Goal: Use online tool/utility: Utilize a website feature to perform a specific function

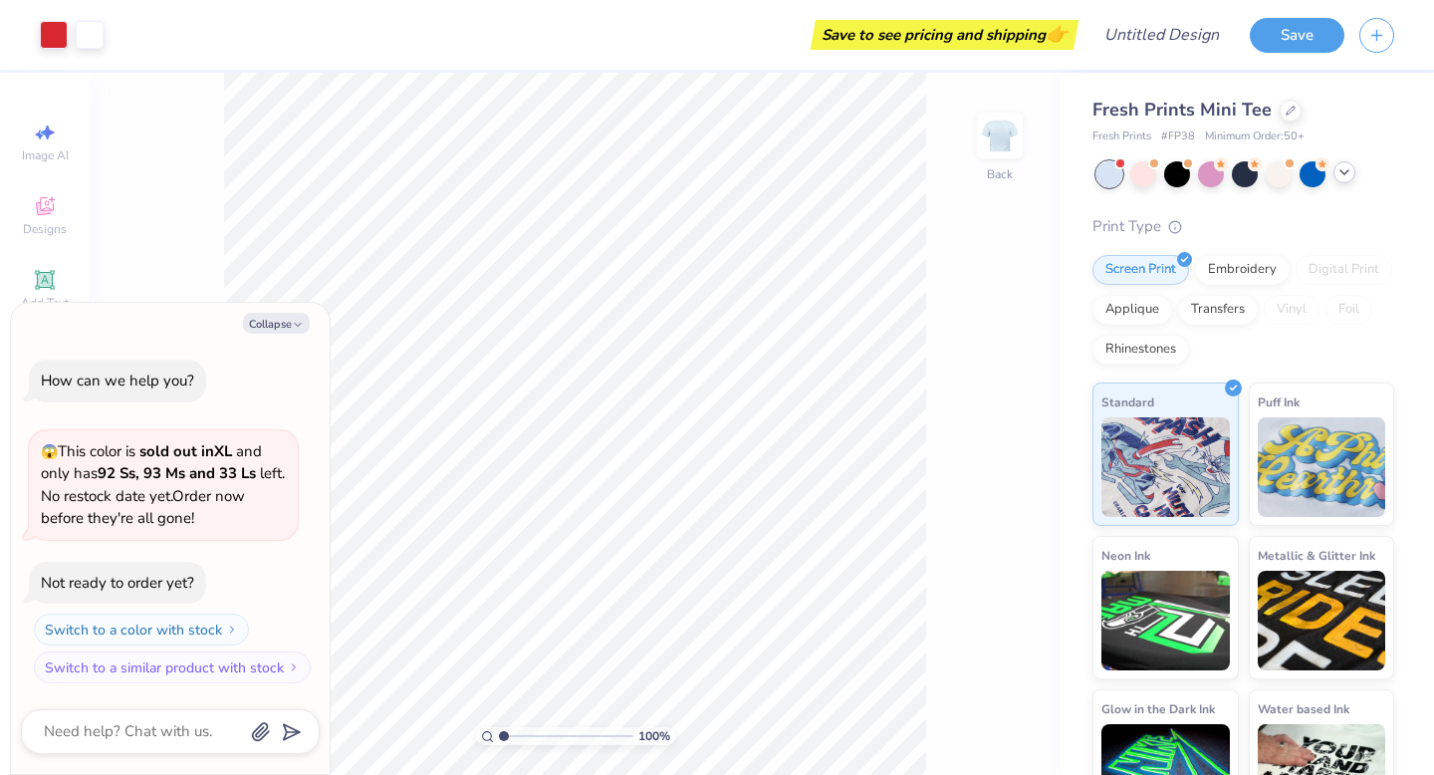
click at [1351, 170] on icon at bounding box center [1345, 172] width 16 height 16
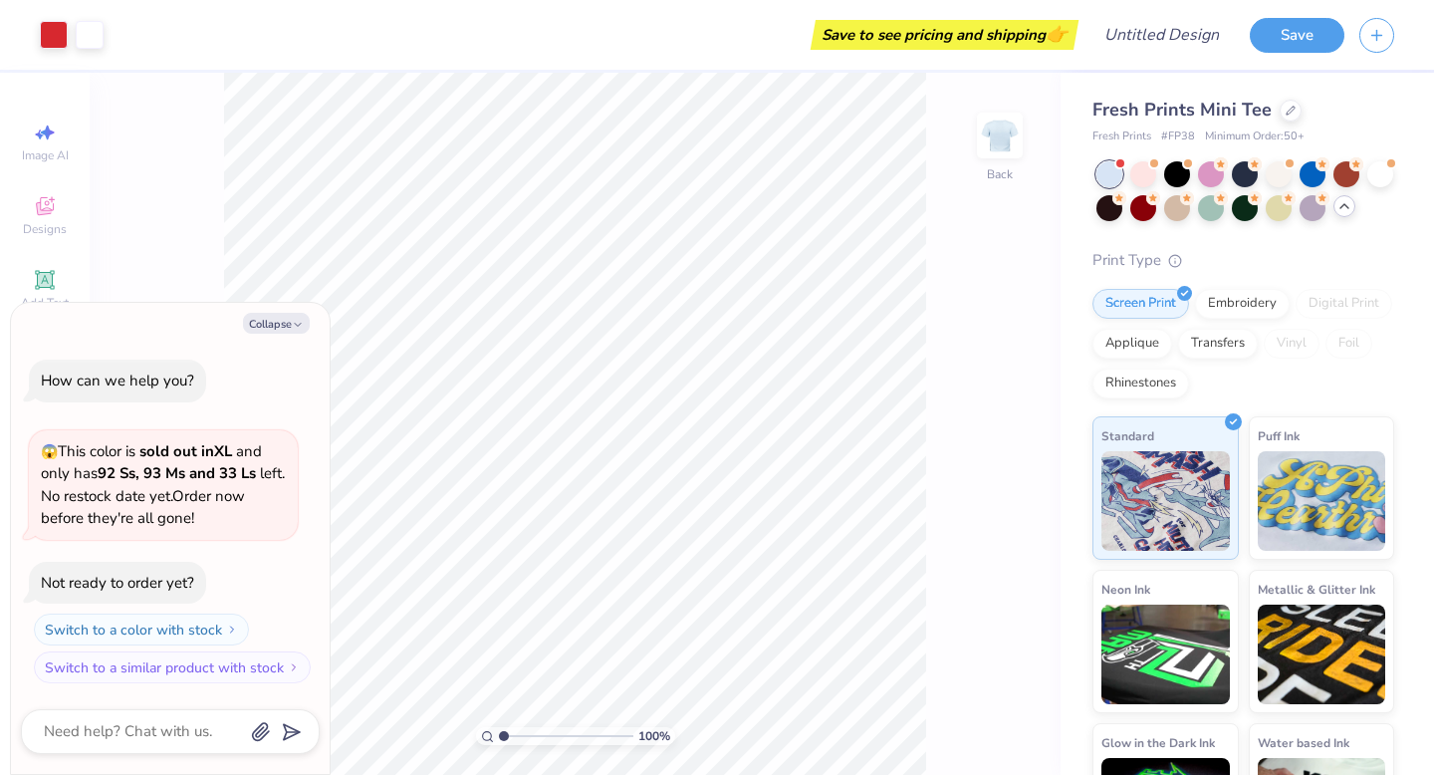
click at [1358, 205] on div at bounding box center [1246, 191] width 298 height 60
click at [1338, 208] on icon at bounding box center [1345, 206] width 16 height 16
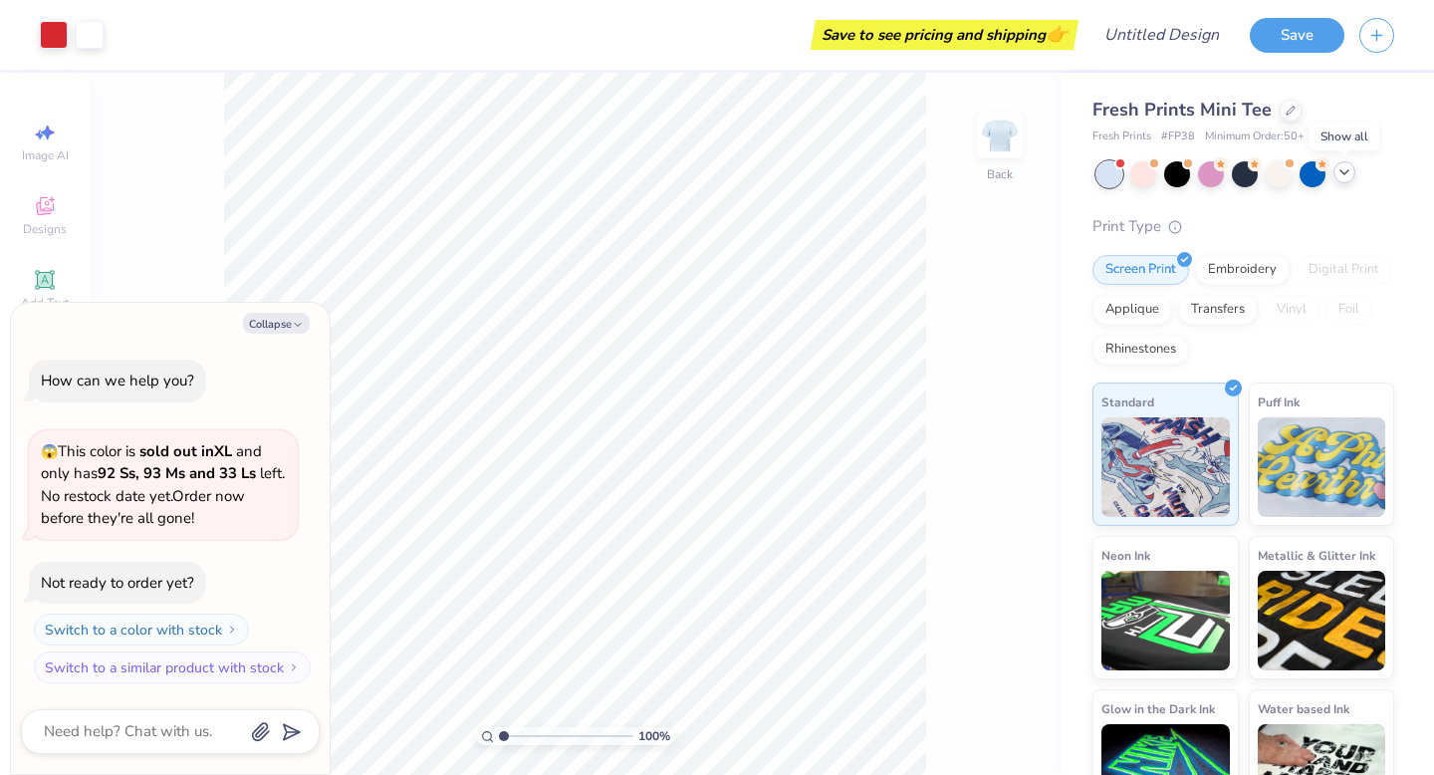
click at [1350, 168] on icon at bounding box center [1345, 172] width 16 height 16
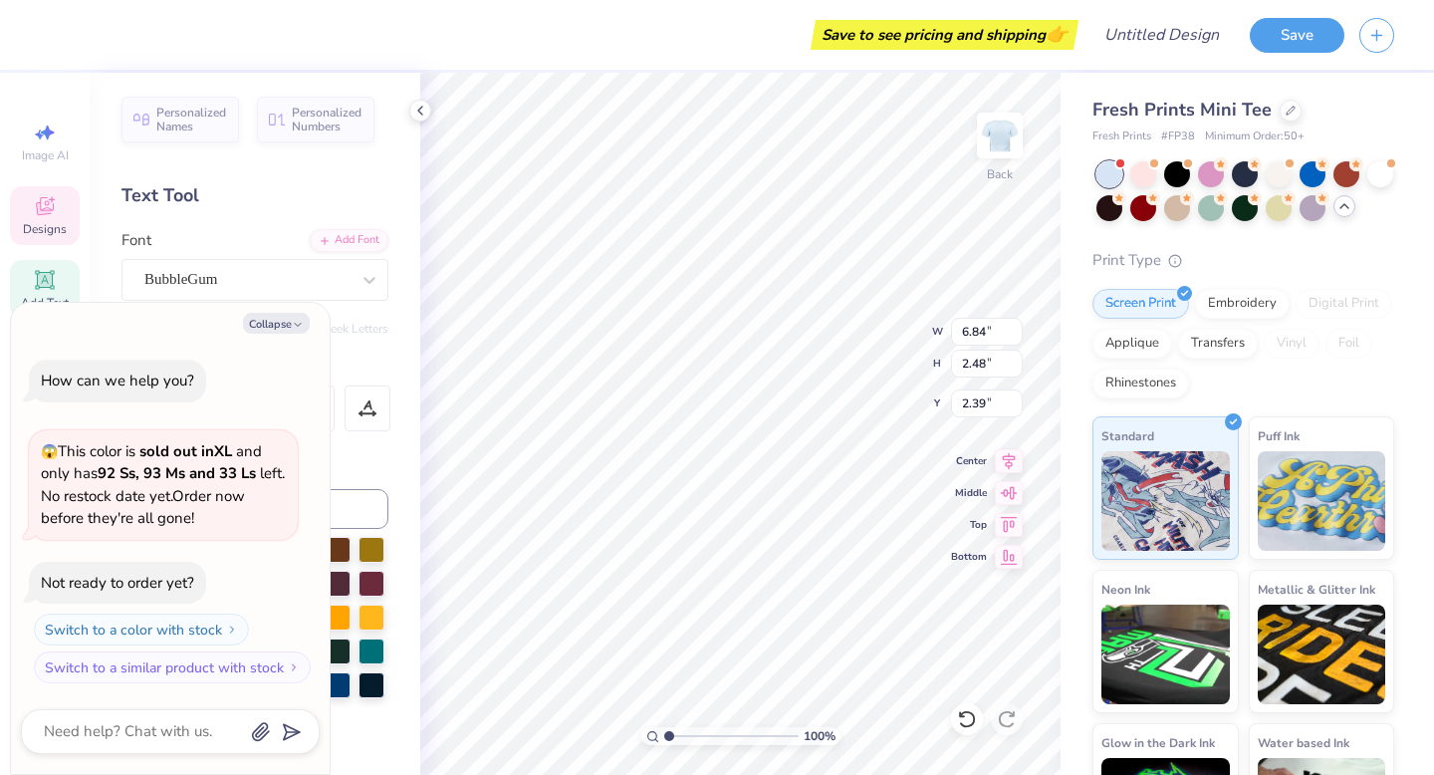
type textarea "x"
type textarea "C"
type textarea "x"
type textarea "CCH"
type textarea "x"
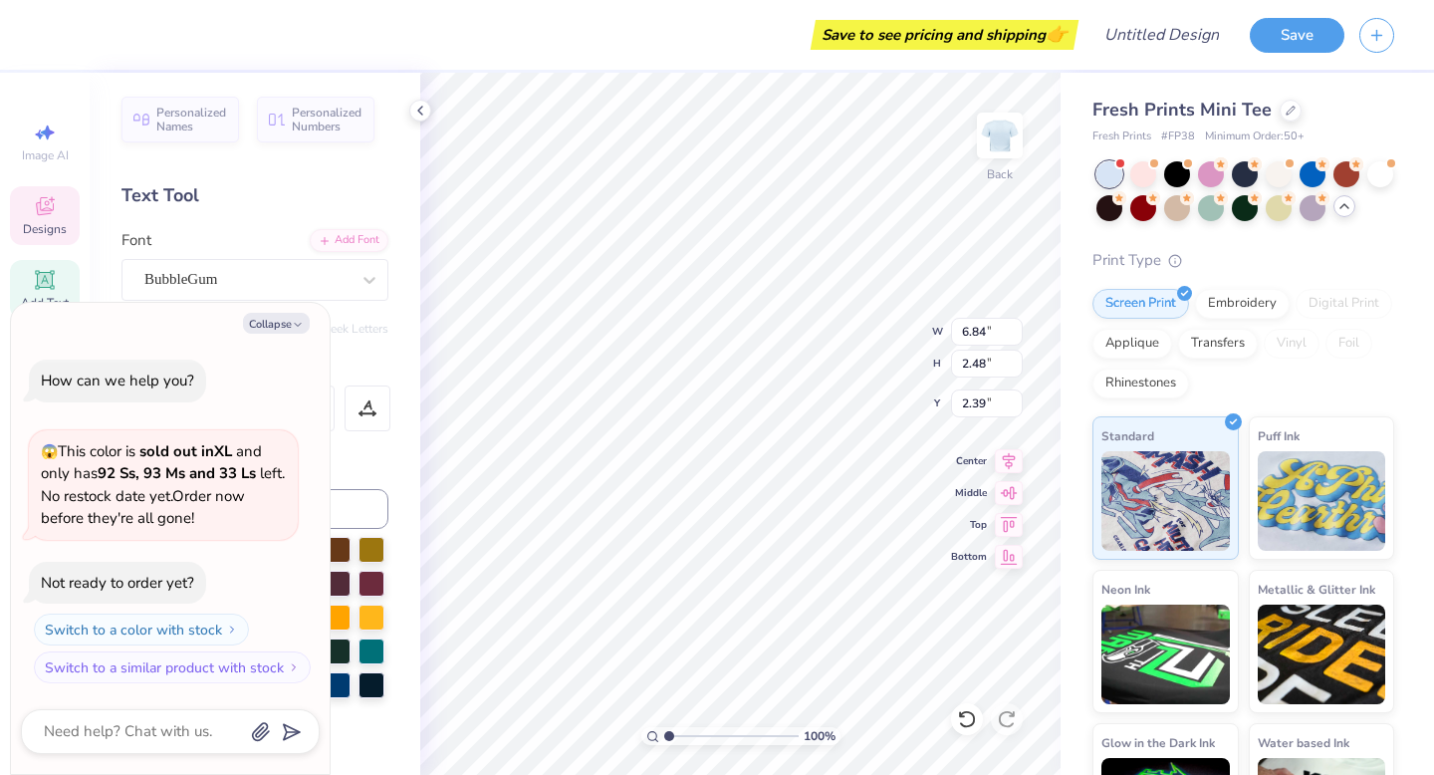
type textarea "CCHA"
type textarea "x"
type textarea "CCHAM"
type textarea "x"
type textarea "CCHAMS"
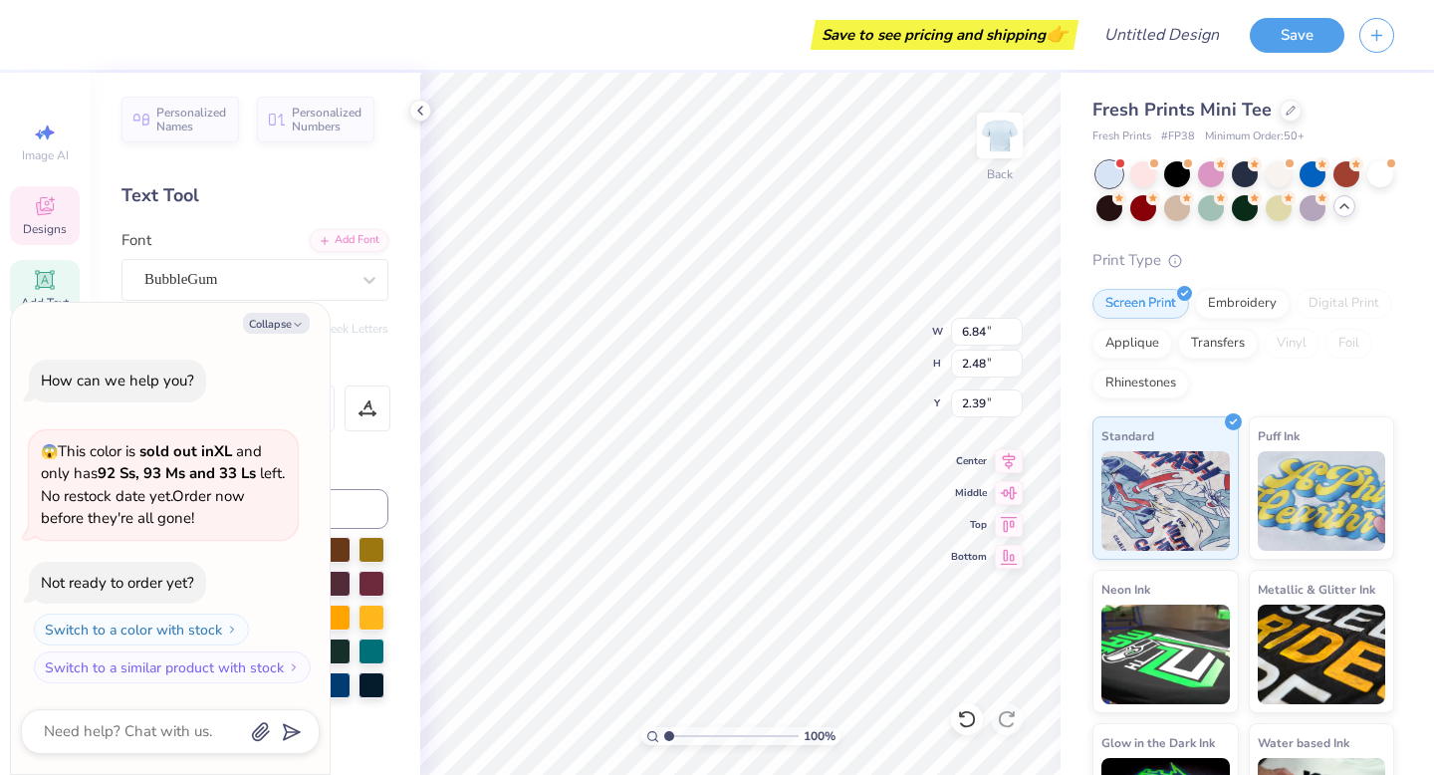
scroll to position [0, 2]
type textarea "x"
type input "5.81"
type input "2.21"
type input "4.49"
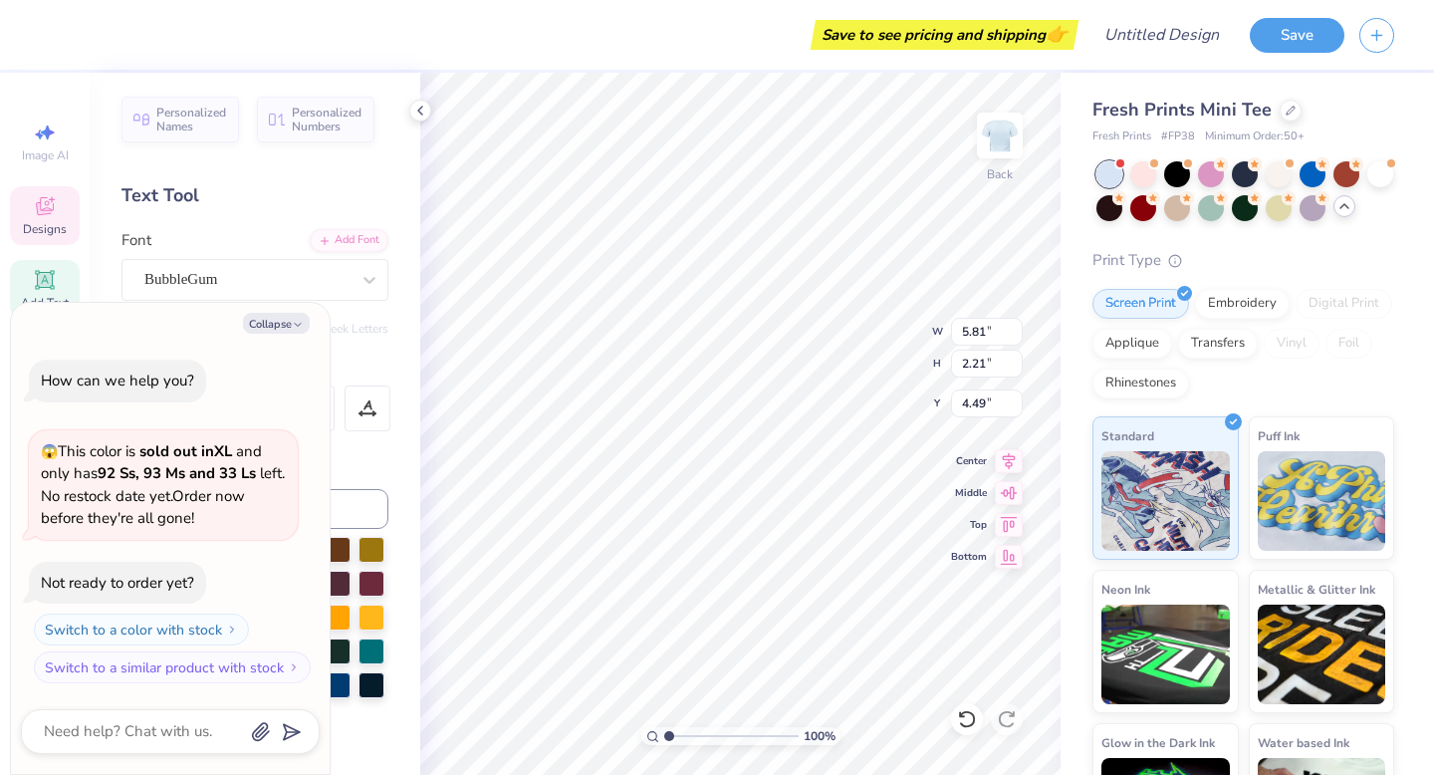
type textarea "x"
type textarea "C"
type textarea "x"
type textarea "CC"
type textarea "x"
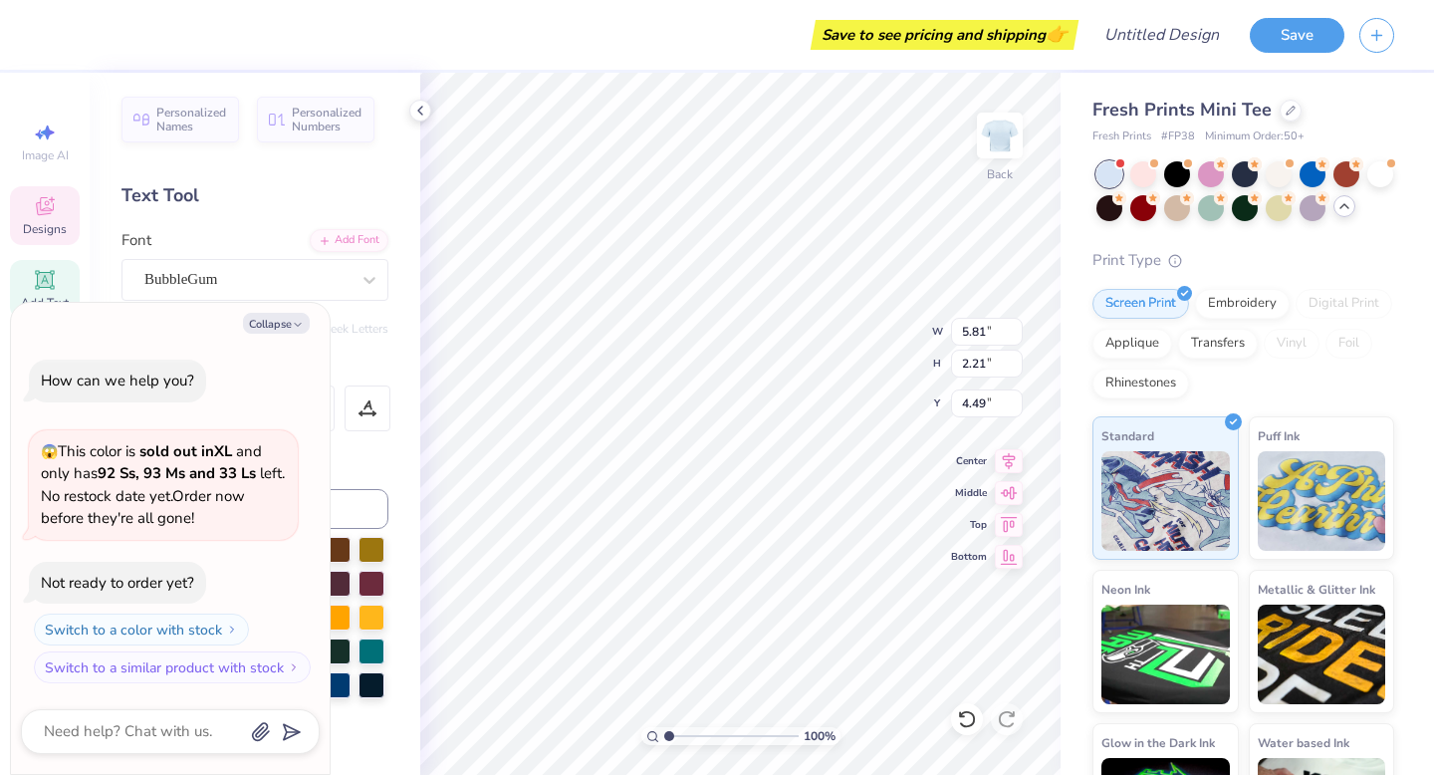
type textarea "CCH"
type textarea "x"
type textarea "CCHA"
type textarea "x"
type textarea "CCHAMS"
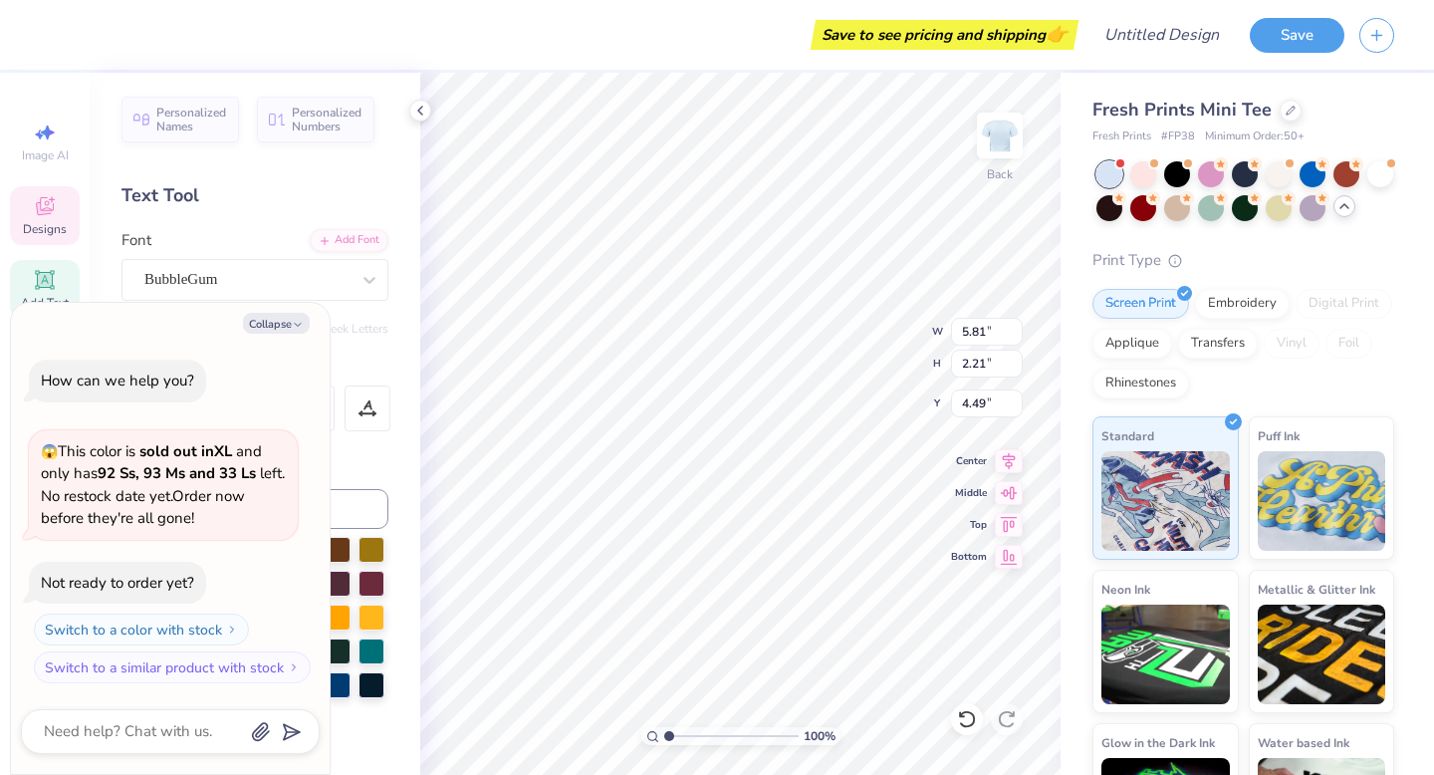
type textarea "x"
type input "3.81"
type input "1.45"
type input "6.34"
type textarea "x"
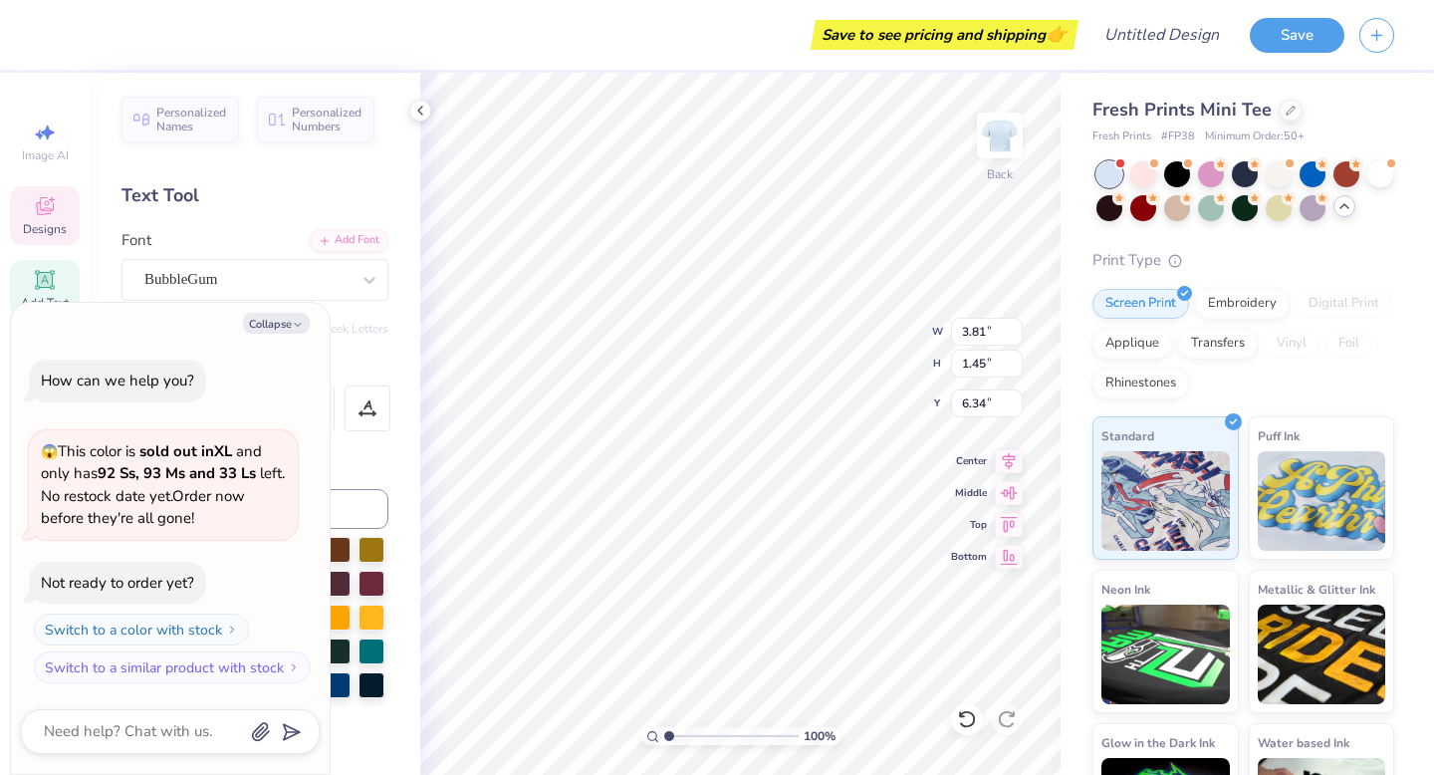
type textarea "C"
type textarea "x"
type textarea "CCH"
type textarea "x"
type textarea "CCHA"
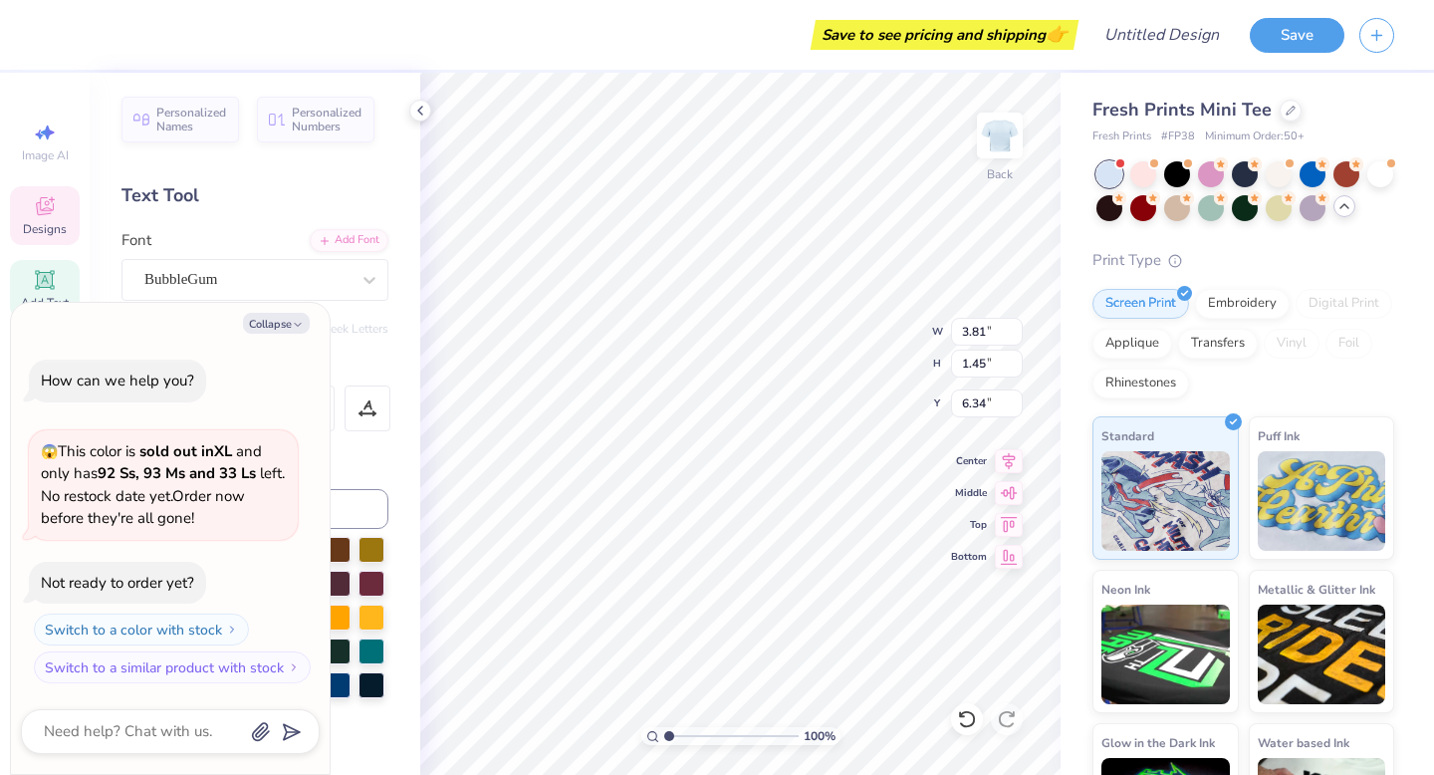
type textarea "x"
type textarea "CCHAM"
type textarea "x"
type textarea "CCHAMS"
click at [1215, 203] on div at bounding box center [1211, 206] width 26 height 26
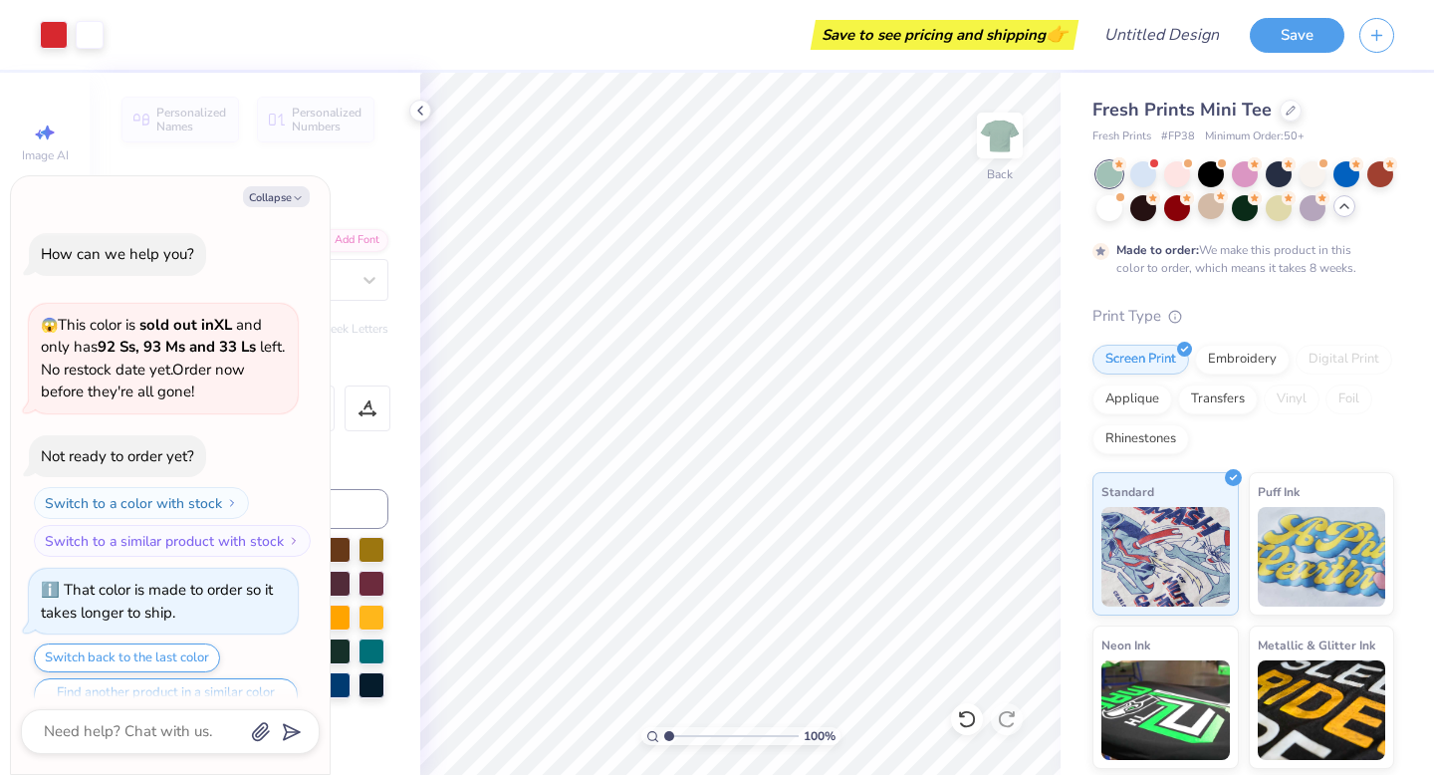
scroll to position [39, 0]
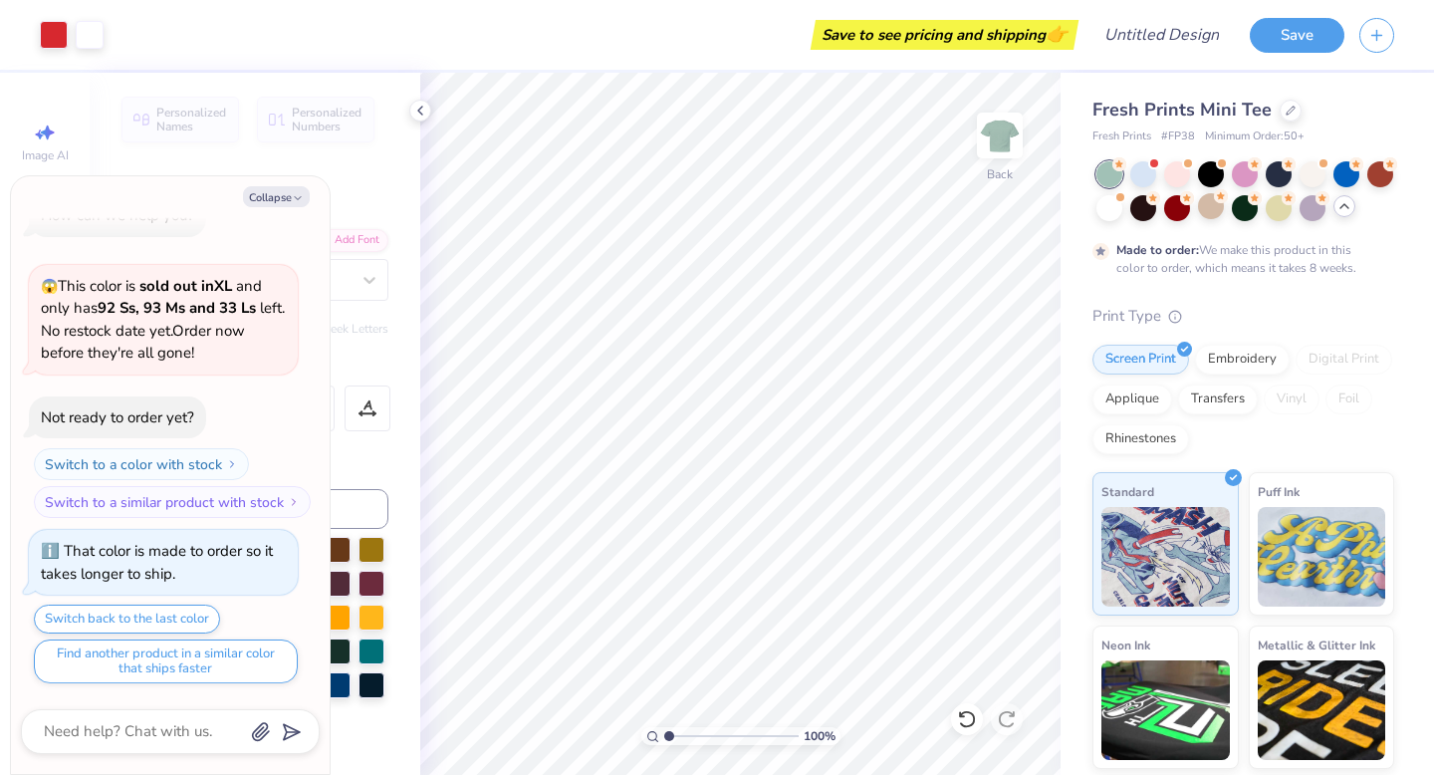
click at [1350, 209] on icon at bounding box center [1345, 206] width 16 height 16
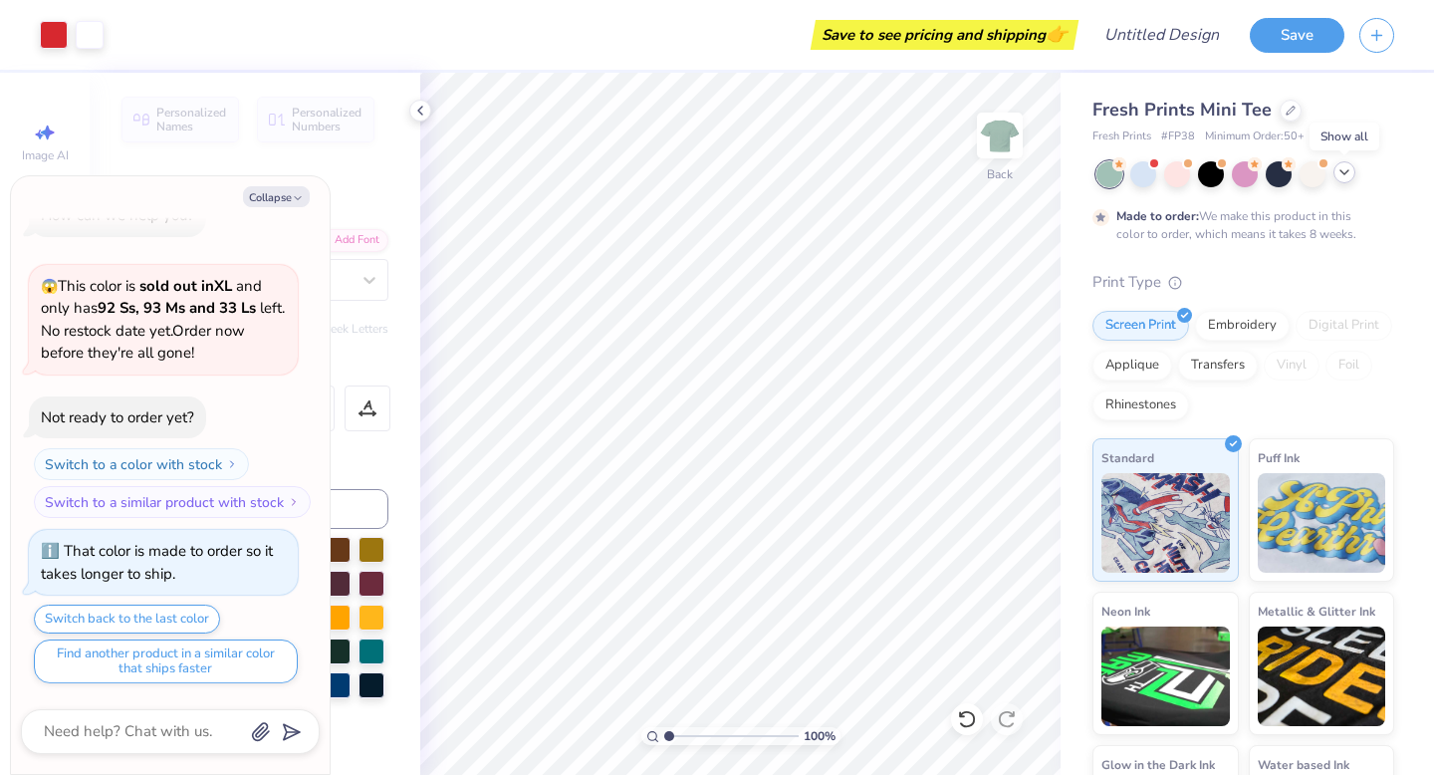
click at [1348, 180] on div at bounding box center [1345, 172] width 22 height 22
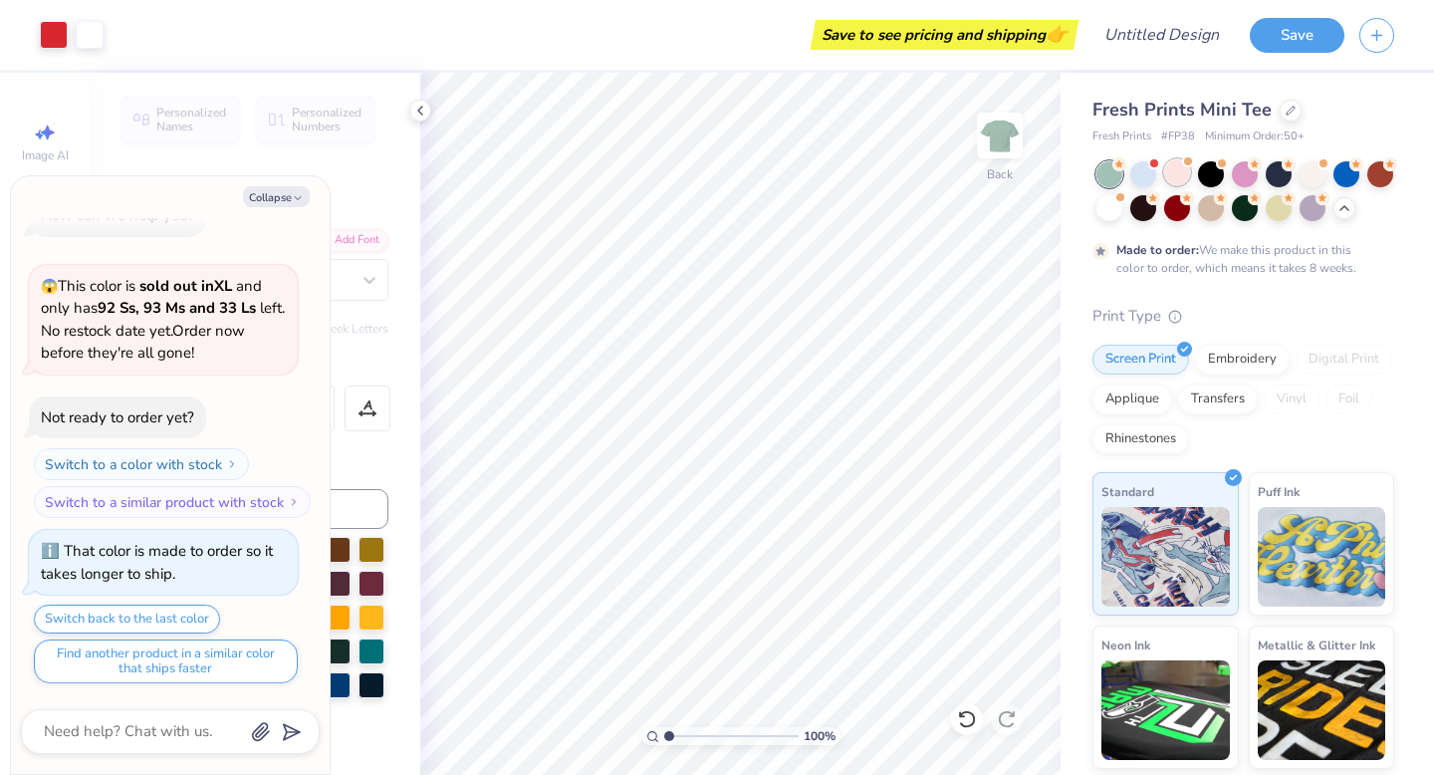
click at [1179, 169] on div at bounding box center [1177, 172] width 26 height 26
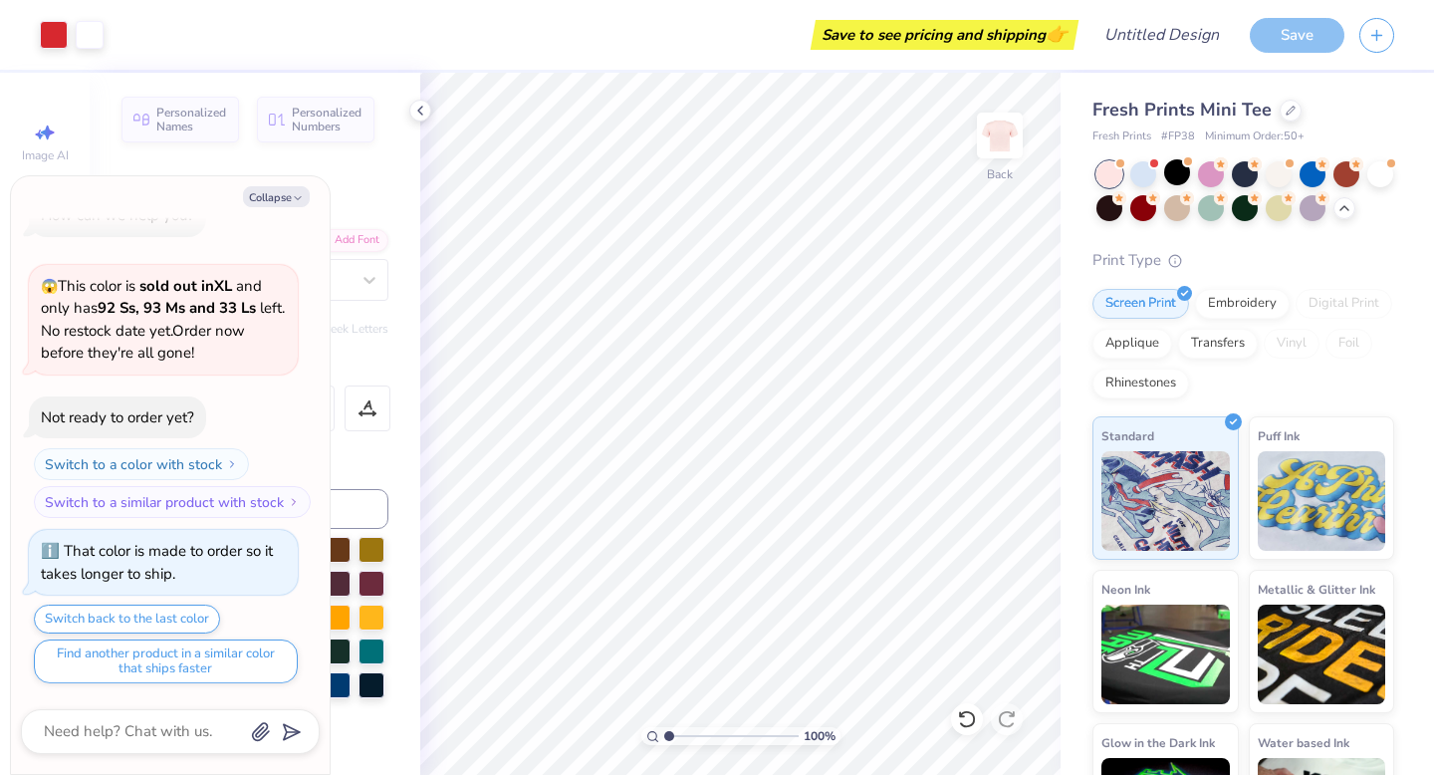
scroll to position [396, 0]
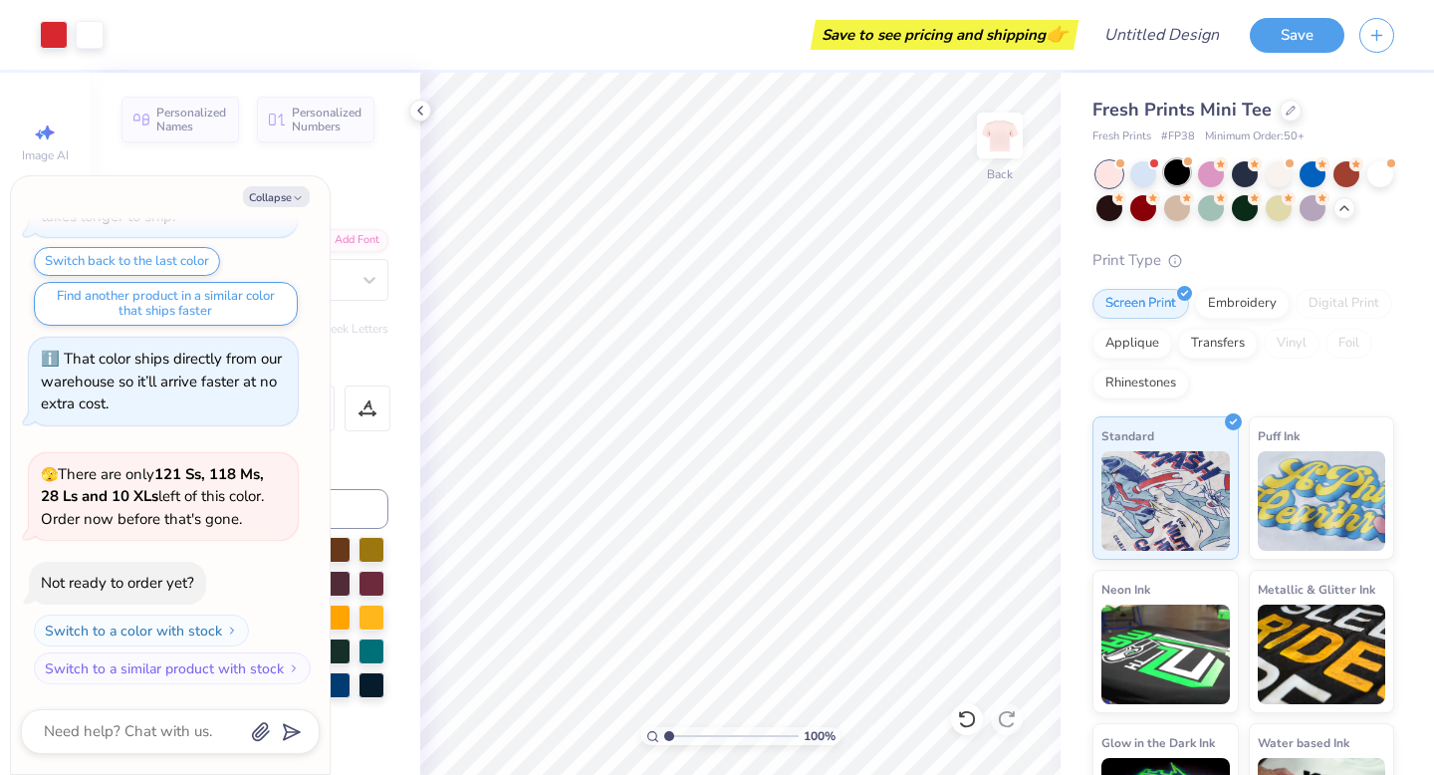
click at [1184, 168] on div at bounding box center [1177, 172] width 26 height 26
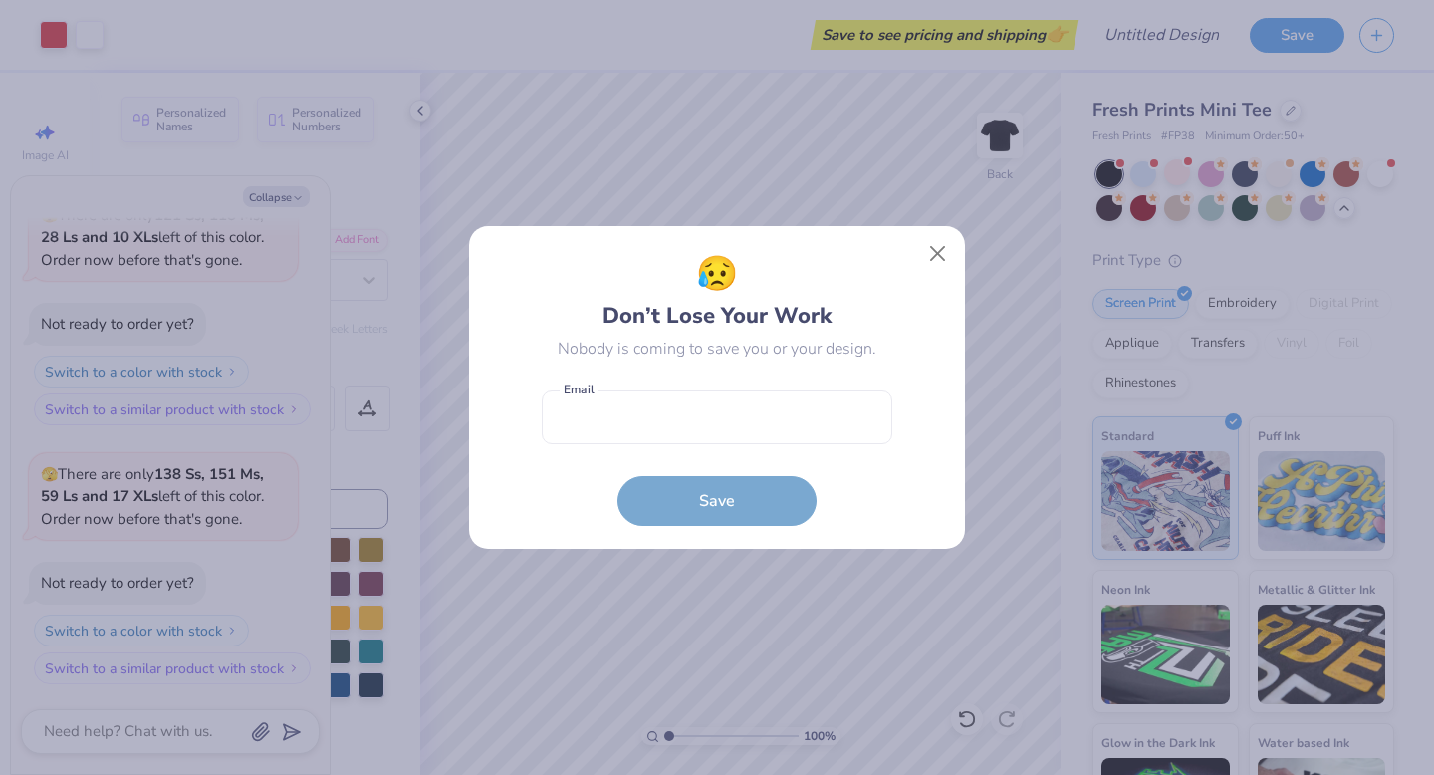
type textarea "x"
